Goal: Find specific page/section: Find specific page/section

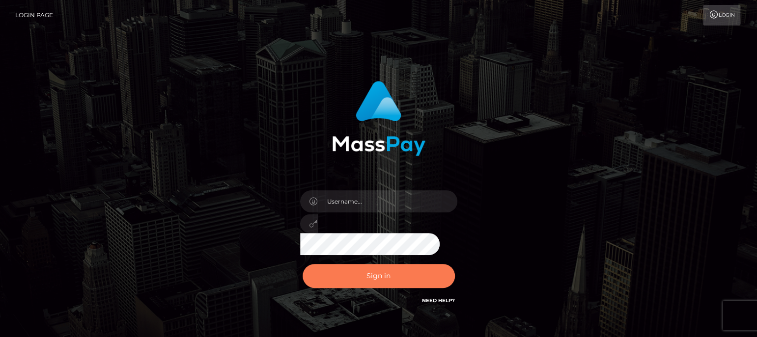
click at [371, 274] on button "Sign in" at bounding box center [378, 276] width 152 height 24
type input "aluasupport"
click at [371, 274] on button "Sign in" at bounding box center [378, 276] width 152 height 24
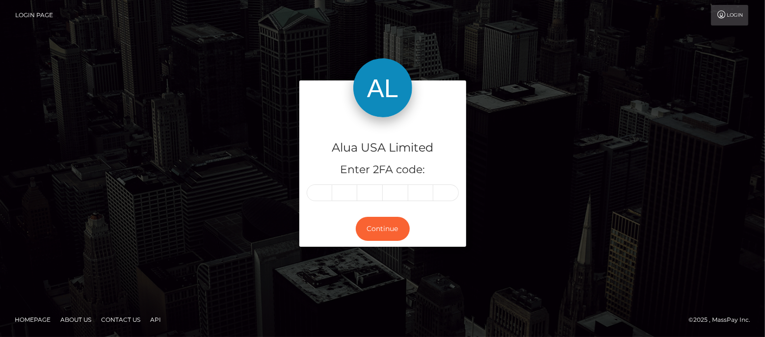
click at [323, 195] on input "text" at bounding box center [320, 193] width 26 height 17
type input "6"
type input "2"
type input "6"
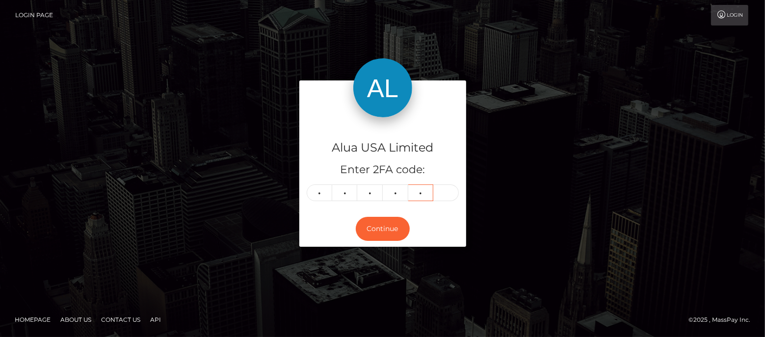
type input "1"
type input "9"
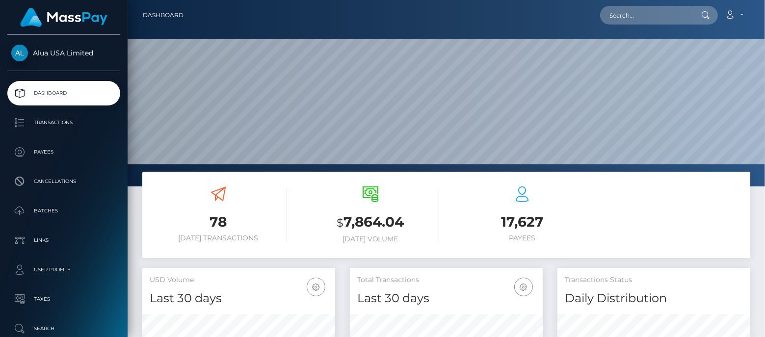
scroll to position [173, 193]
click at [665, 13] on input "text" at bounding box center [646, 15] width 92 height 19
paste input "64a3bb88a625dcb7c00d578c"
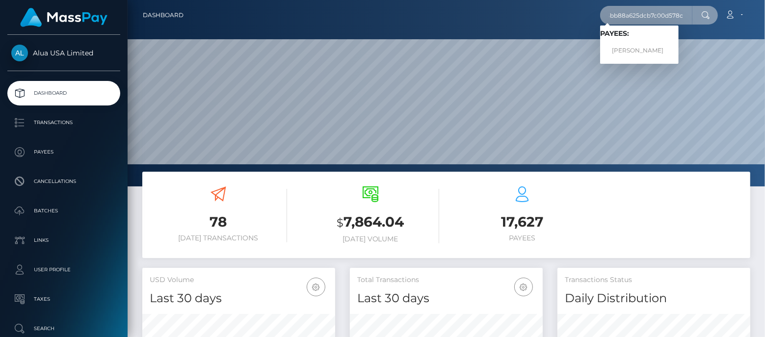
type input "64a3bb88a625dcb7c00d578c"
click at [633, 47] on link "Beatrice veronica De guzman" at bounding box center [639, 51] width 79 height 18
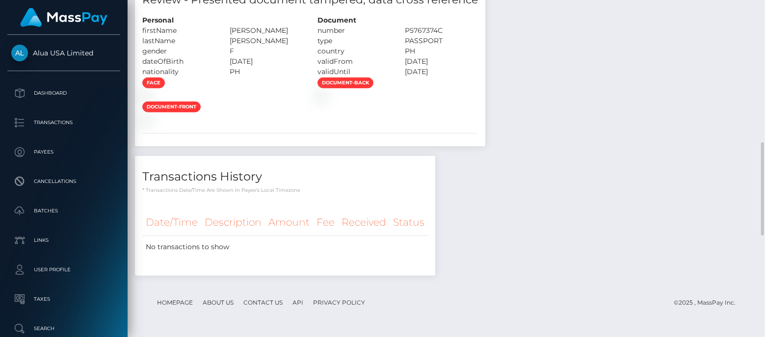
scroll to position [148, 0]
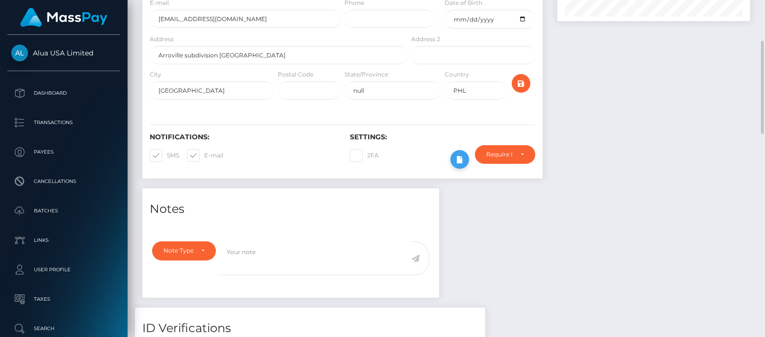
click at [461, 160] on icon at bounding box center [460, 160] width 12 height 12
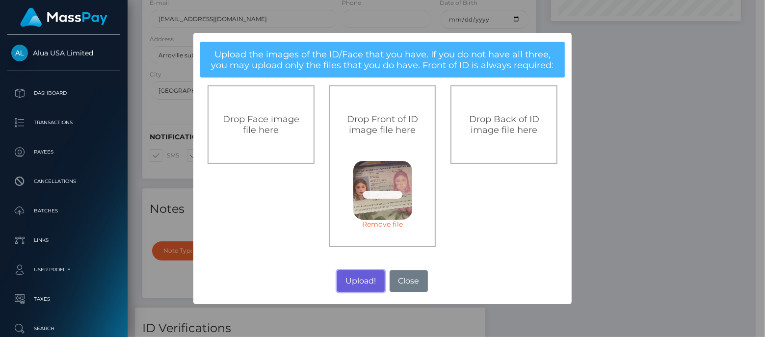
click at [368, 275] on button "Upload!" at bounding box center [361, 282] width 48 height 22
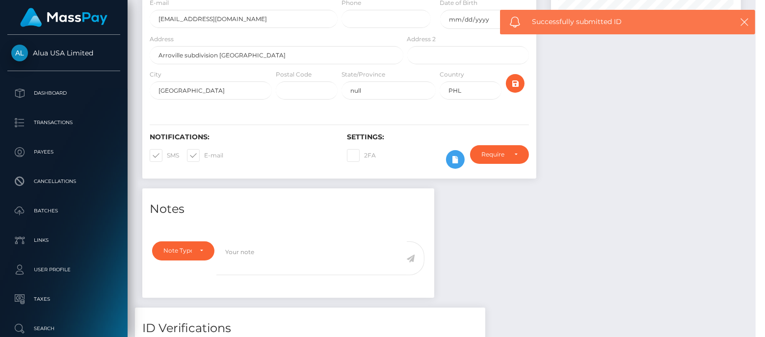
scroll to position [117, 193]
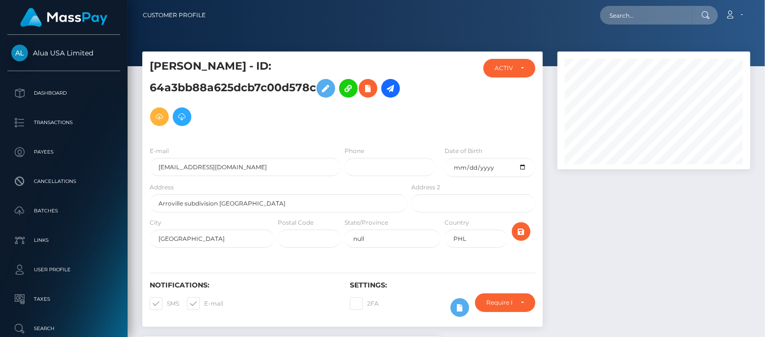
scroll to position [117, 193]
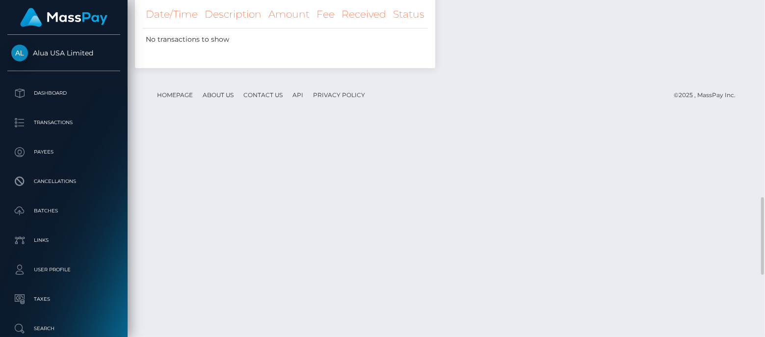
scroll to position [982, 0]
